Goal: Task Accomplishment & Management: Use online tool/utility

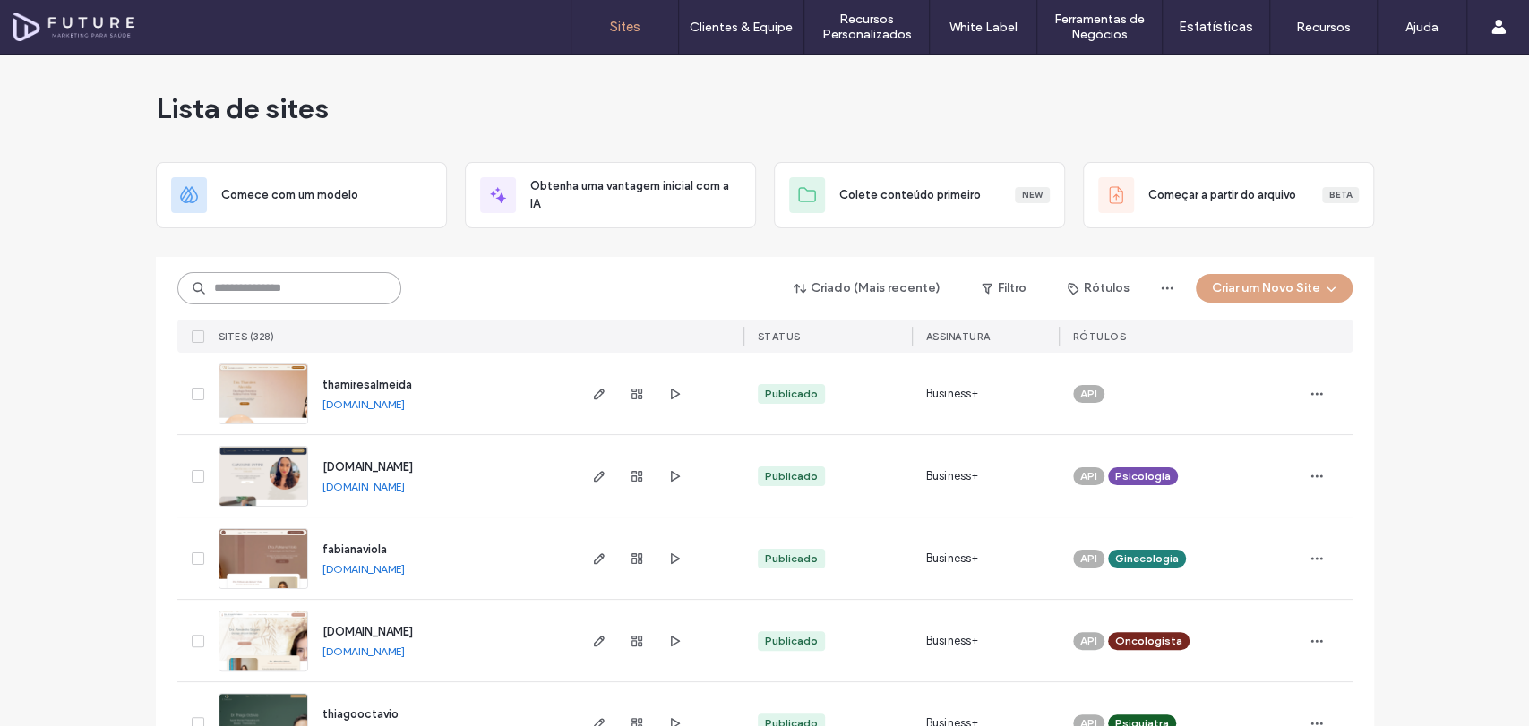
click at [291, 286] on input at bounding box center [289, 288] width 224 height 32
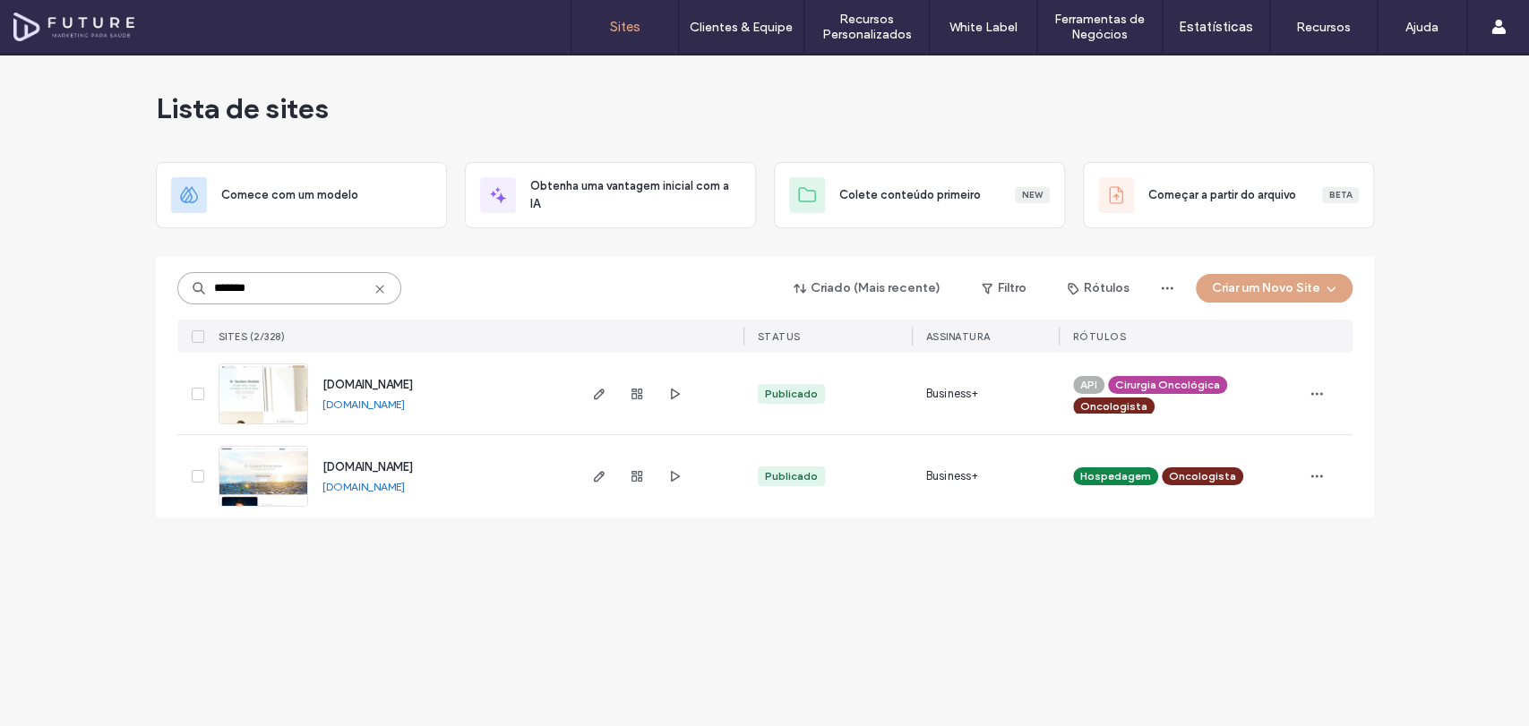
type input "*******"
click at [255, 460] on img at bounding box center [263, 508] width 88 height 122
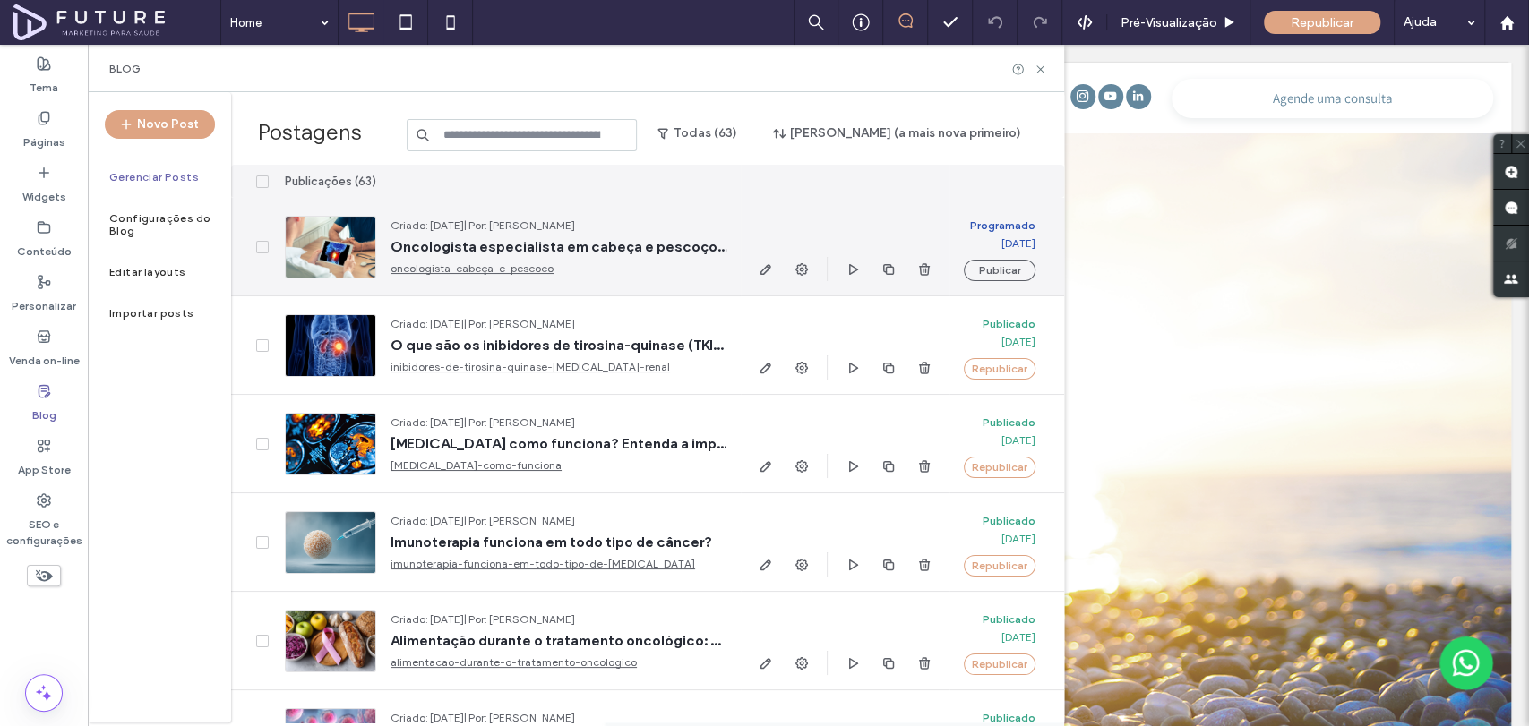
click at [526, 267] on link "oncologista-cabeça-e-pescoco" at bounding box center [558, 269] width 336 height 18
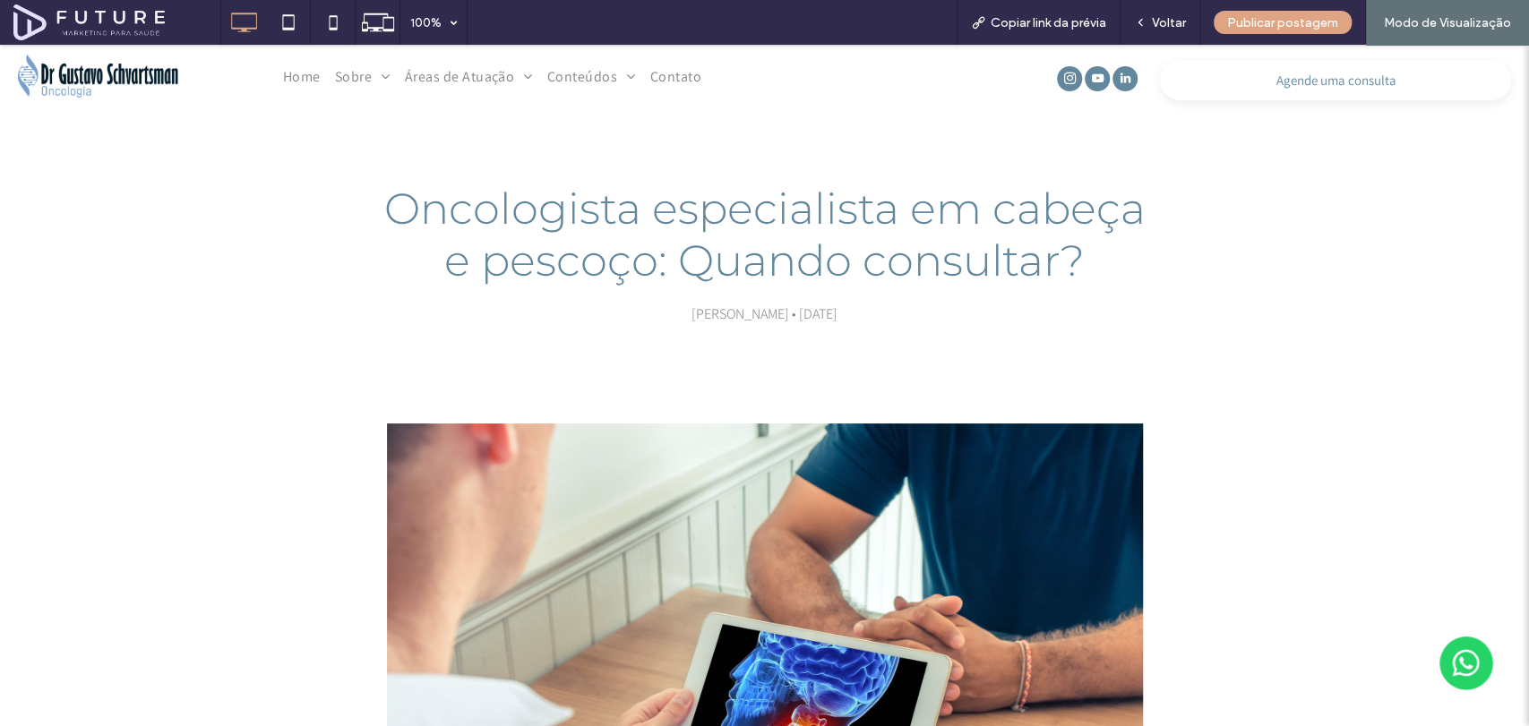
scroll to position [18, 0]
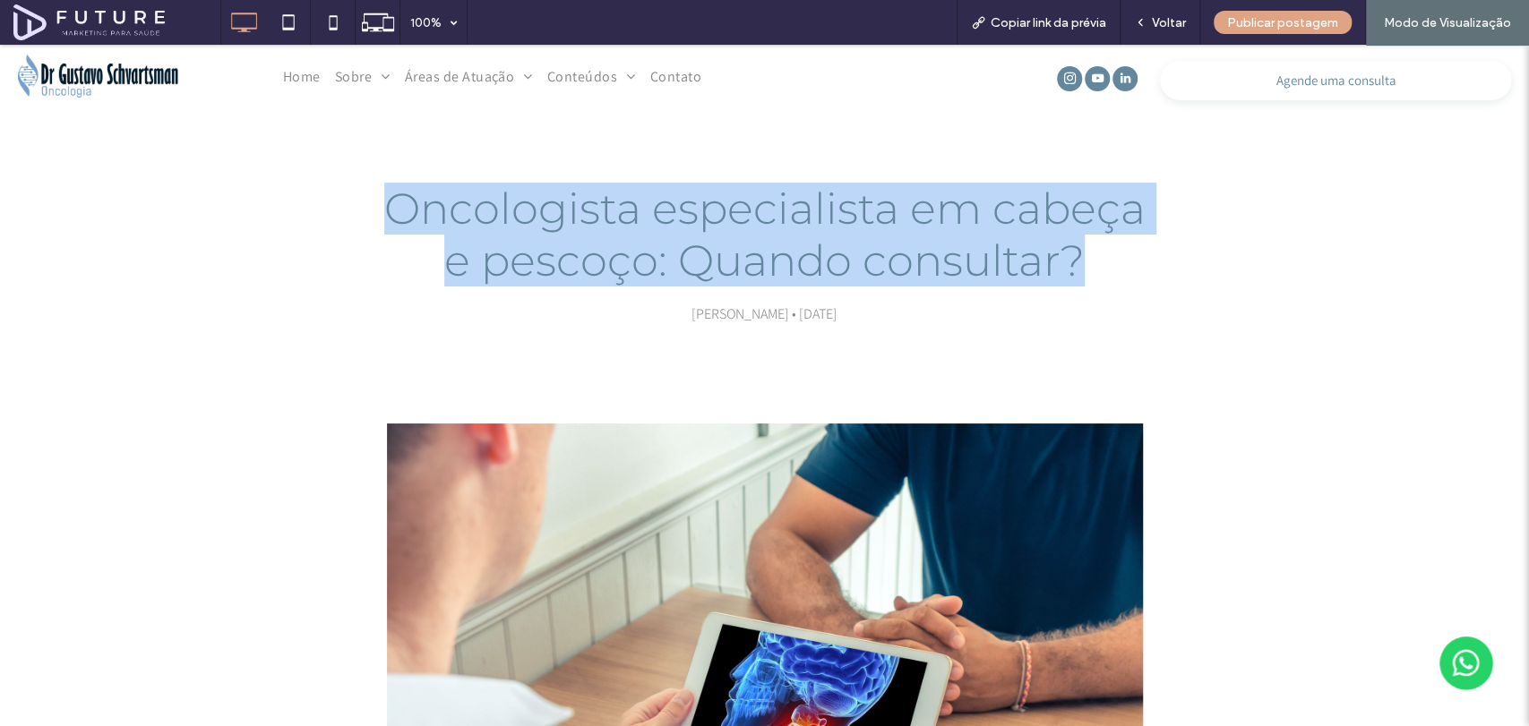
drag, startPoint x: 1099, startPoint y: 270, endPoint x: 339, endPoint y: 219, distance: 762.0
click at [339, 219] on div "Oncologista especialista em cabeça e pescoço: Quando consultar? [PERSON_NAME] •…" at bounding box center [764, 254] width 1075 height 146
copy h1 "Oncologista especialista em cabeça e pescoço: Quando consultar?"
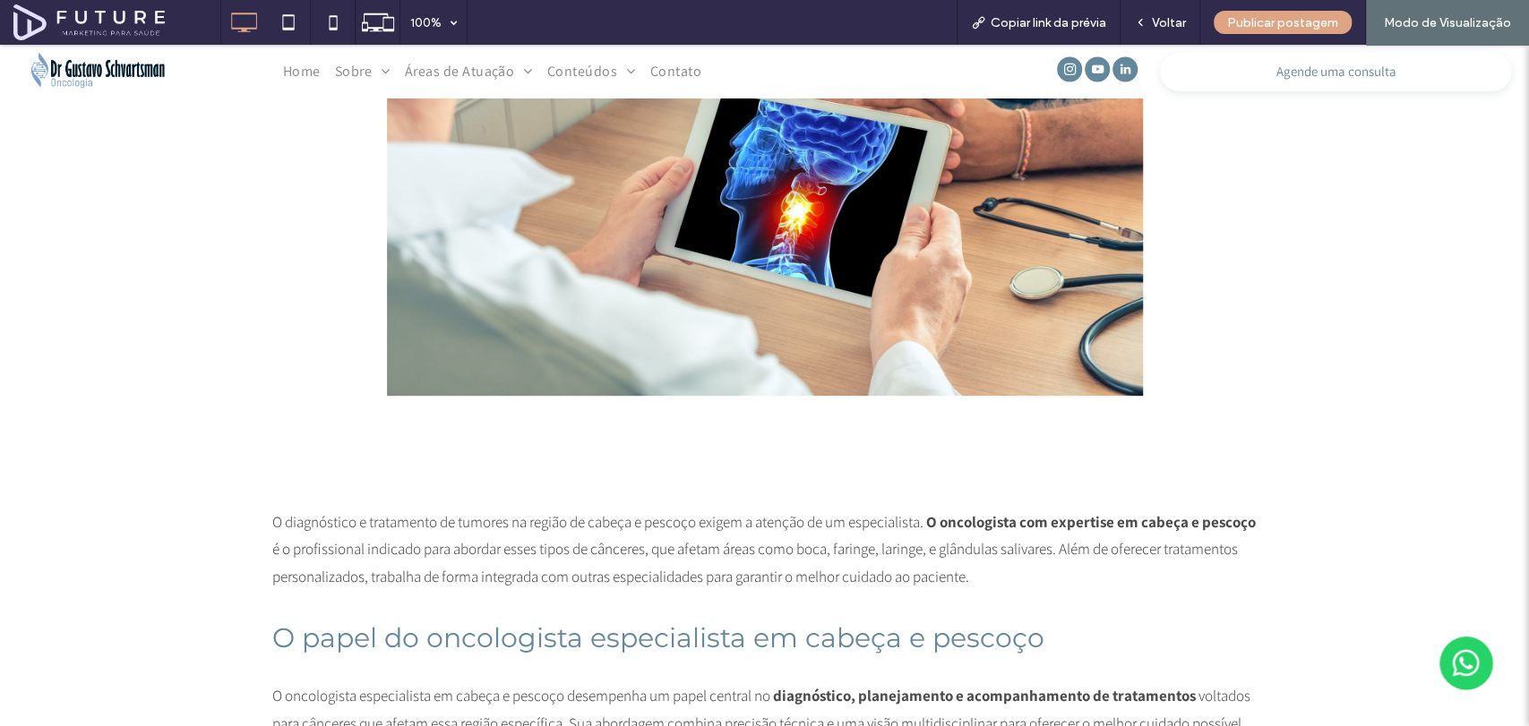
scroll to position [579, 0]
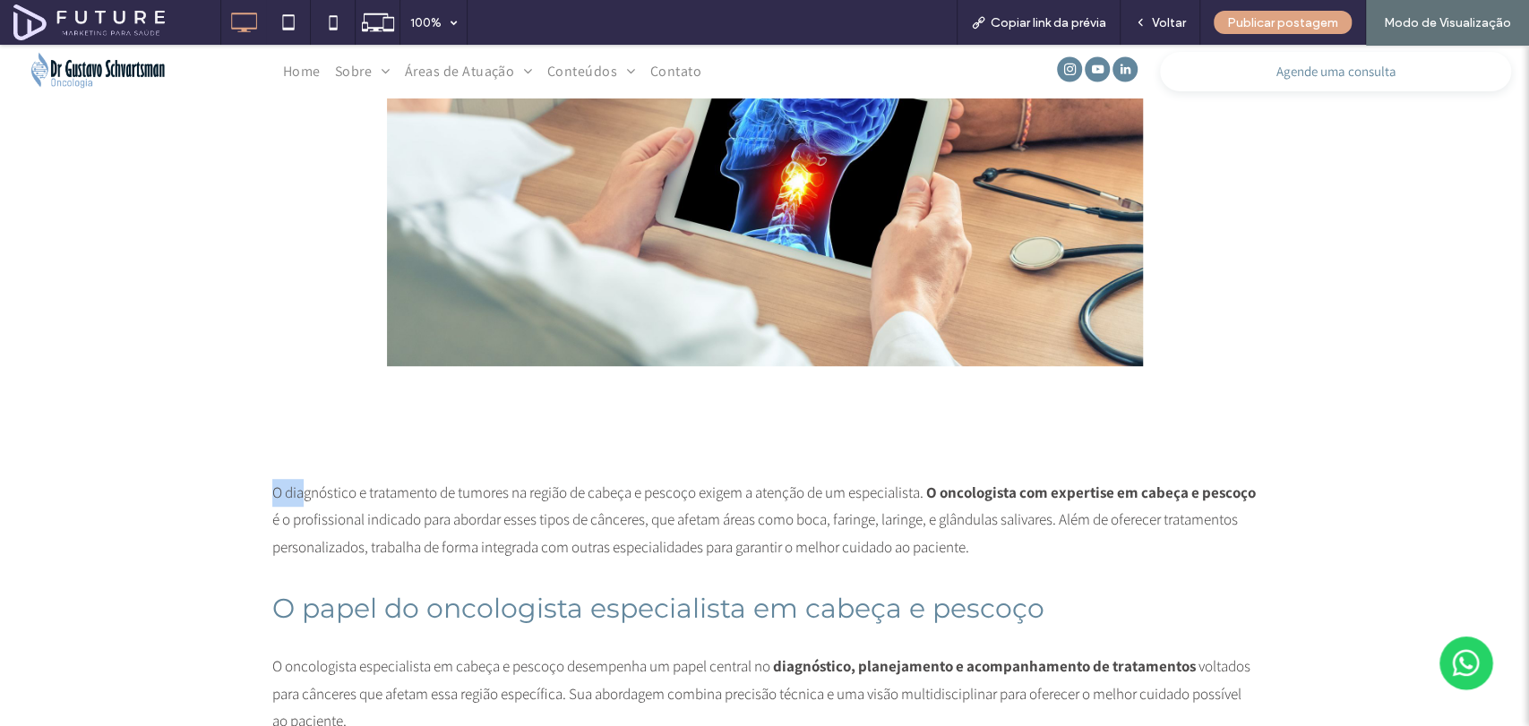
drag, startPoint x: 256, startPoint y: 500, endPoint x: 301, endPoint y: 496, distance: 44.9
click at [277, 485] on span "O diagnóstico e tratamento de tumores na região de cabeça e pescoço exigem a at…" at bounding box center [597, 493] width 651 height 20
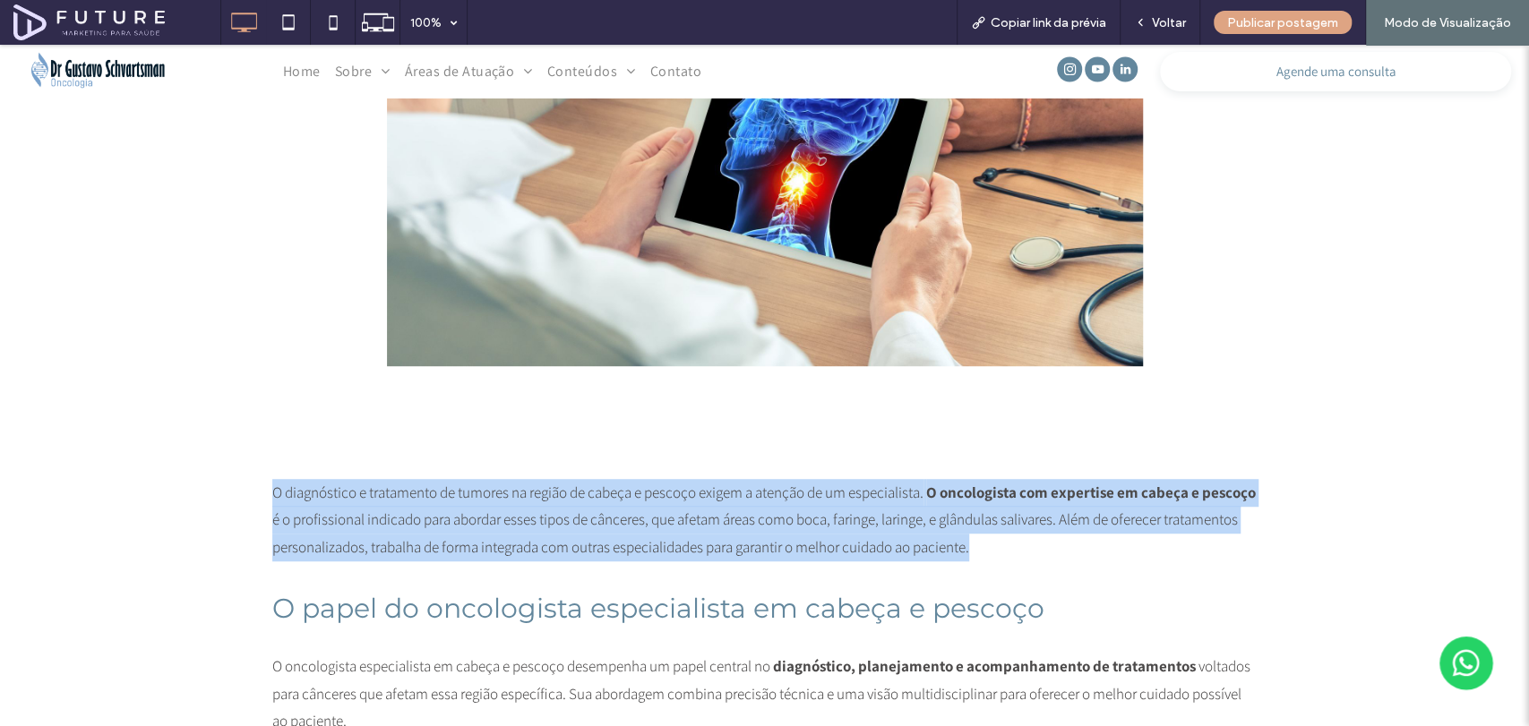
drag, startPoint x: 263, startPoint y: 492, endPoint x: 1087, endPoint y: 553, distance: 826.2
click at [1087, 553] on p "O diagnóstico e tratamento de tumores na região de cabeça e pescoço exigem a at…" at bounding box center [764, 520] width 985 height 82
copy p "O diagnóstico e tratamento de tumores na região de cabeça e pescoço exigem a at…"
